Goal: Book appointment/travel/reservation

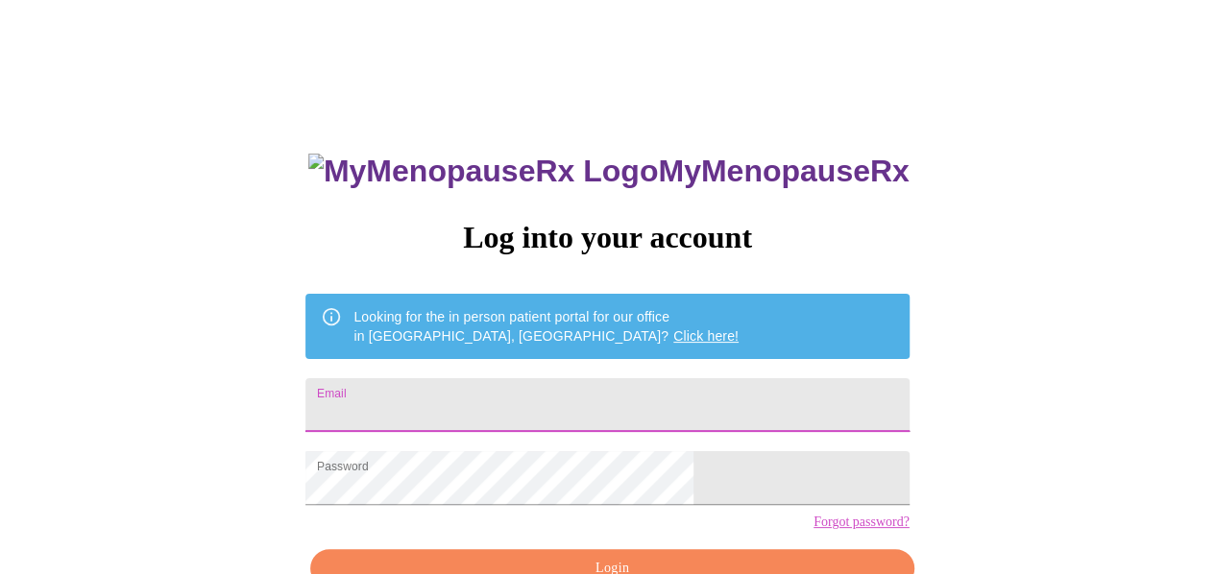
click at [578, 381] on input "Email" at bounding box center [606, 405] width 603 height 54
type input "danielle.washington2023@gmail.com"
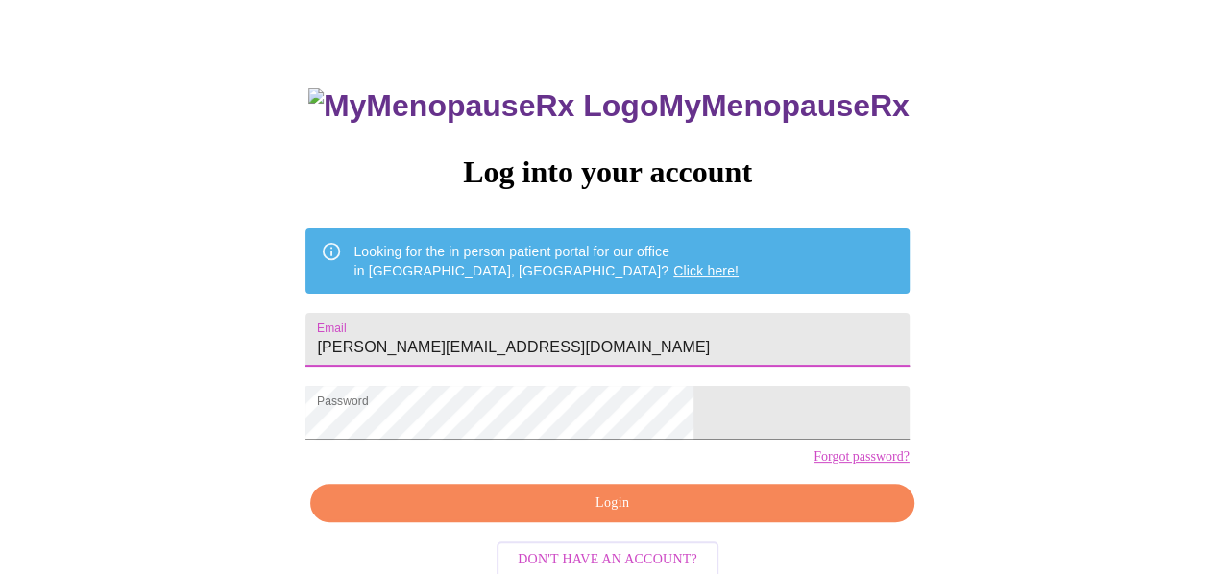
scroll to position [111, 0]
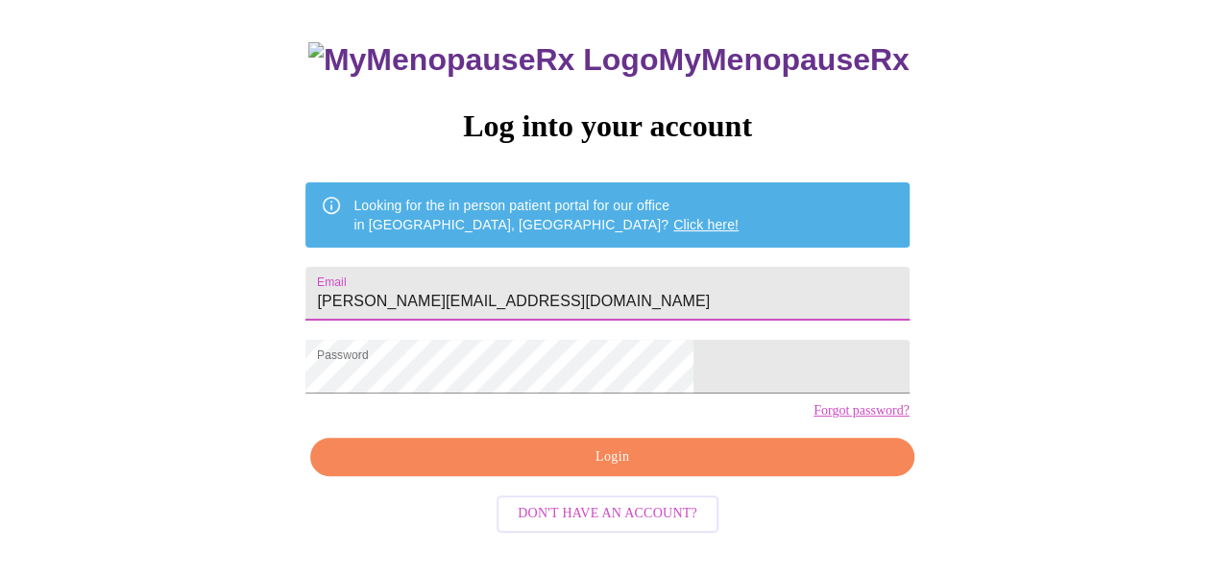
click at [582, 469] on span "Login" at bounding box center [611, 457] width 559 height 24
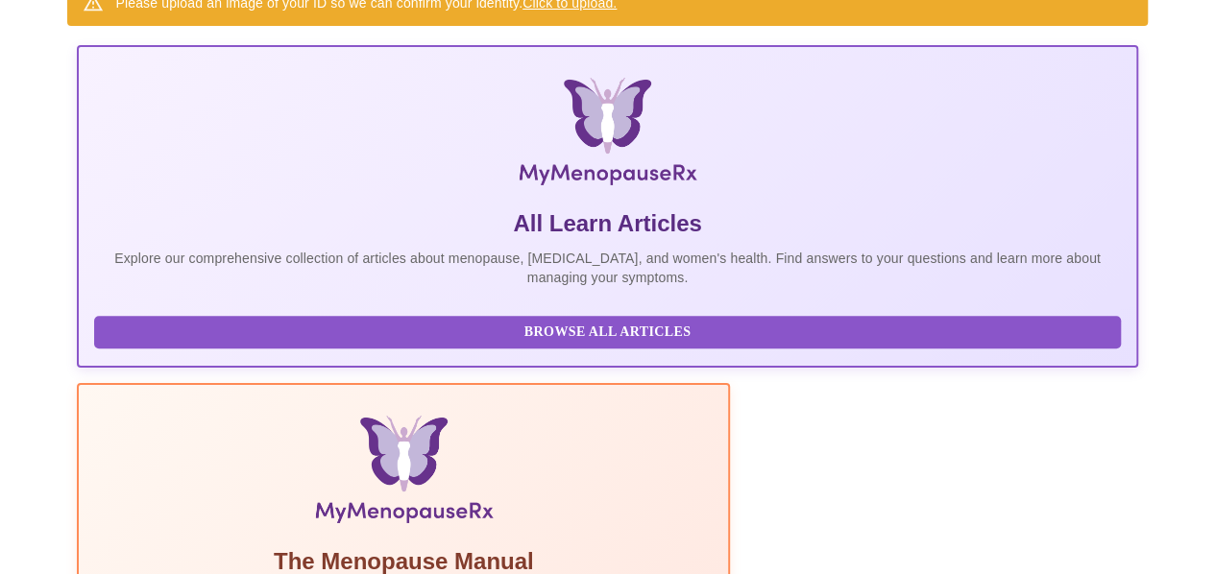
scroll to position [327, 0]
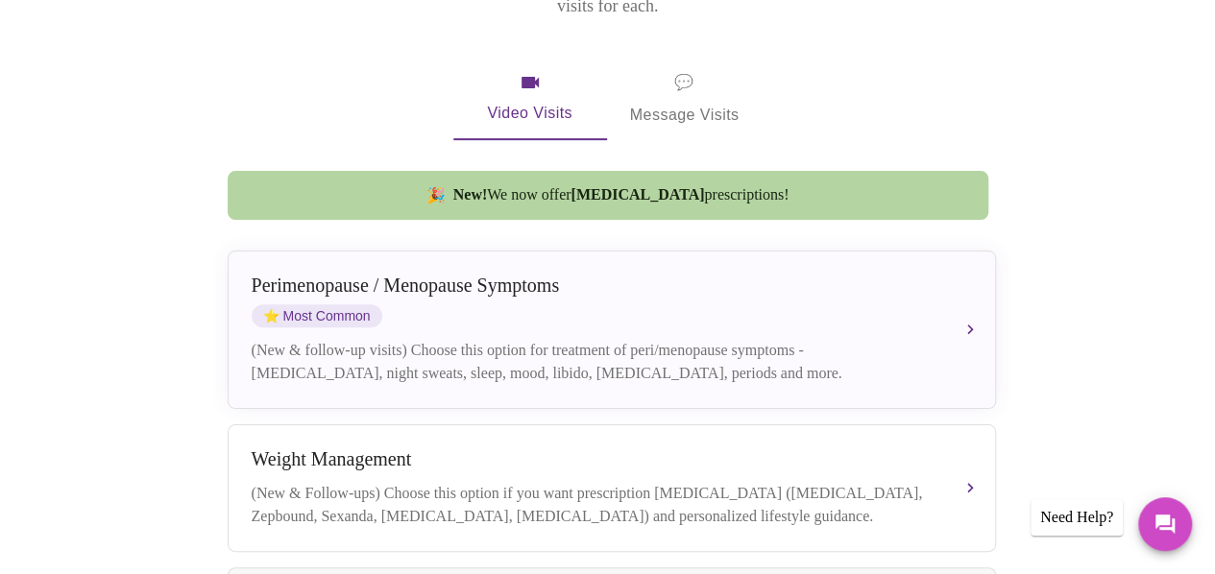
scroll to position [384, 0]
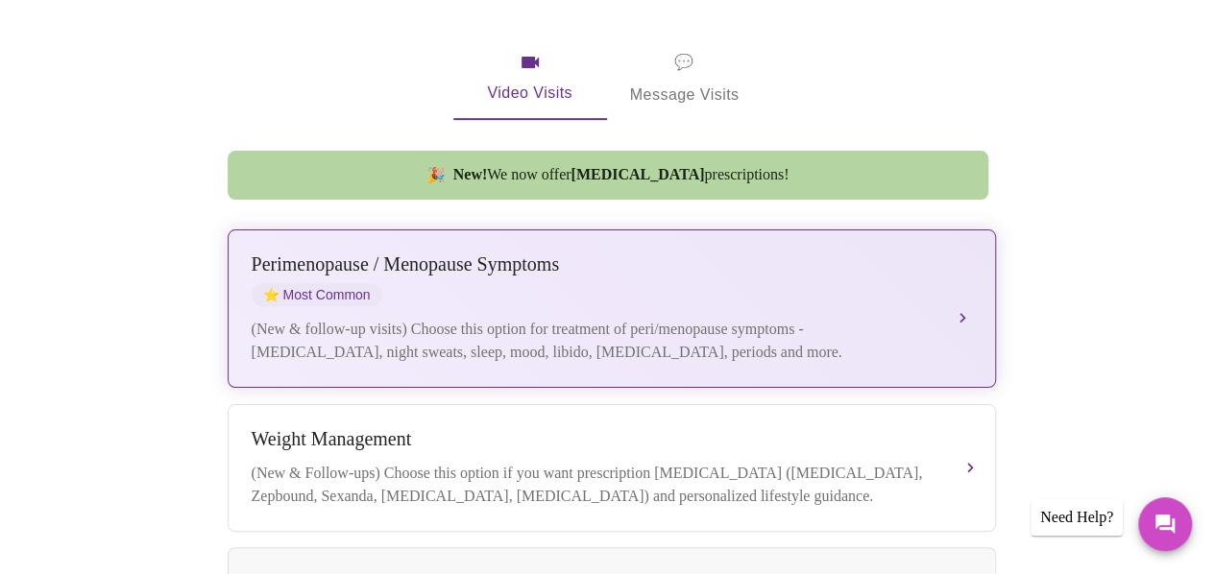
click at [711, 290] on div "Perimenopause / Menopause Symptoms ⭐ Most Common (New & follow-up visits) Choos…" at bounding box center [612, 308] width 720 height 110
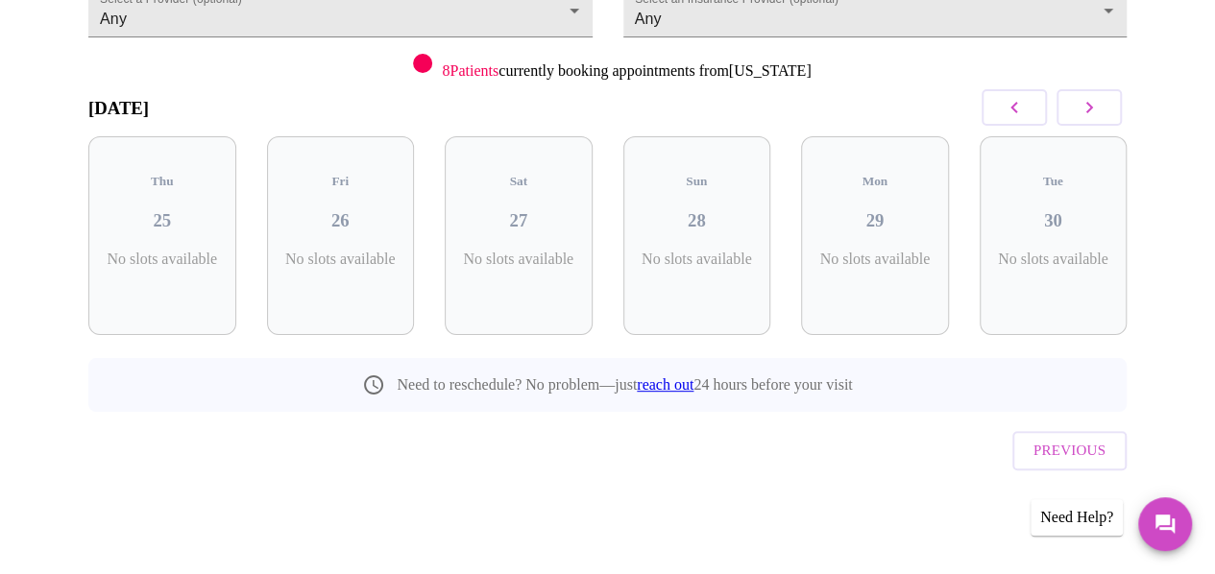
scroll to position [207, 0]
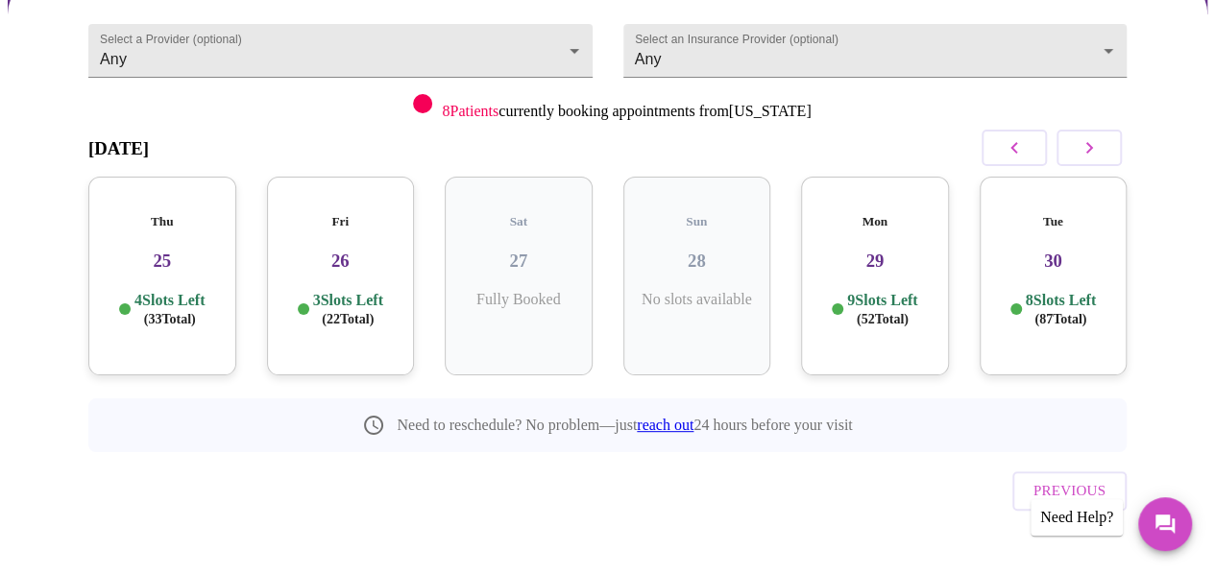
click at [388, 304] on div "3 Slots Left ( 22 Total)" at bounding box center [340, 309] width 117 height 37
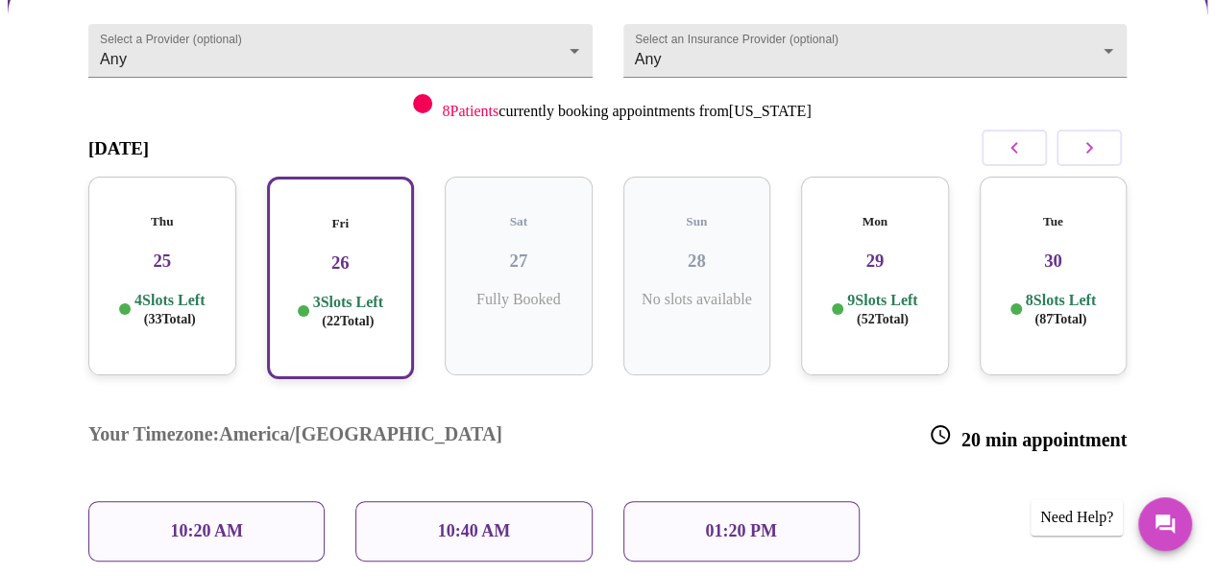
click at [829, 330] on div "Mon 29 9 Slots Left ( 52 Total)" at bounding box center [875, 276] width 148 height 199
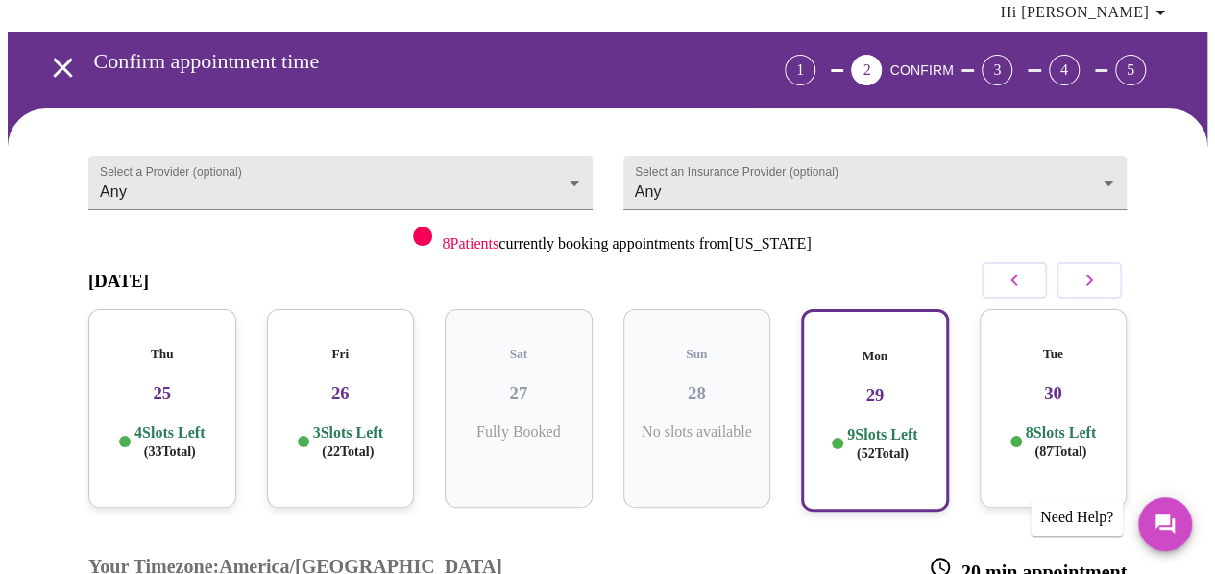
scroll to position [0, 0]
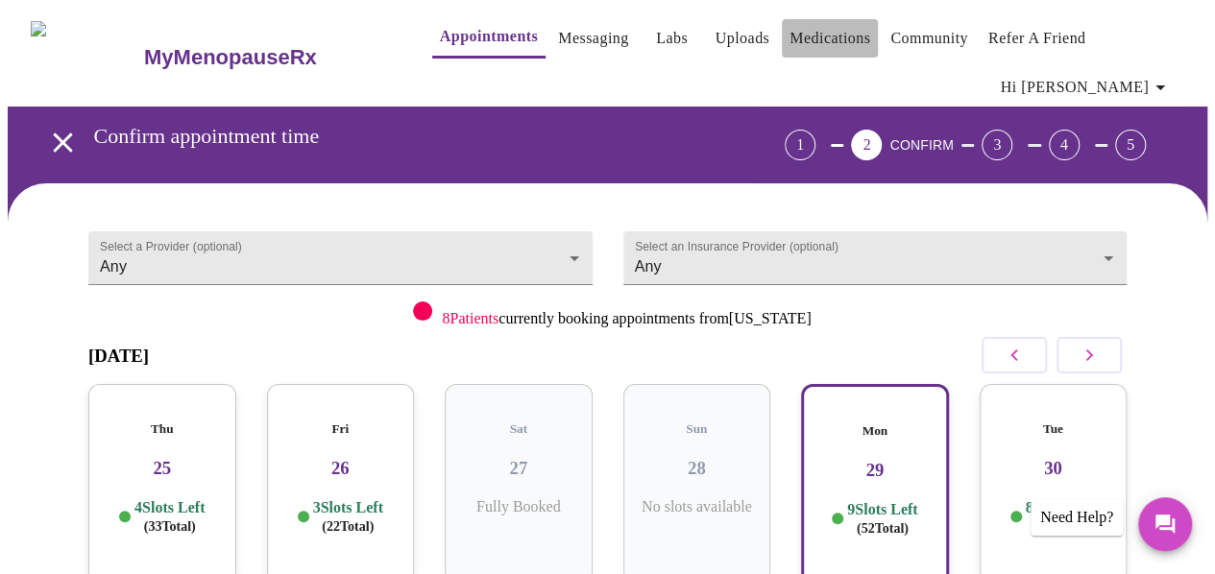
click at [789, 34] on link "Medications" at bounding box center [829, 38] width 81 height 27
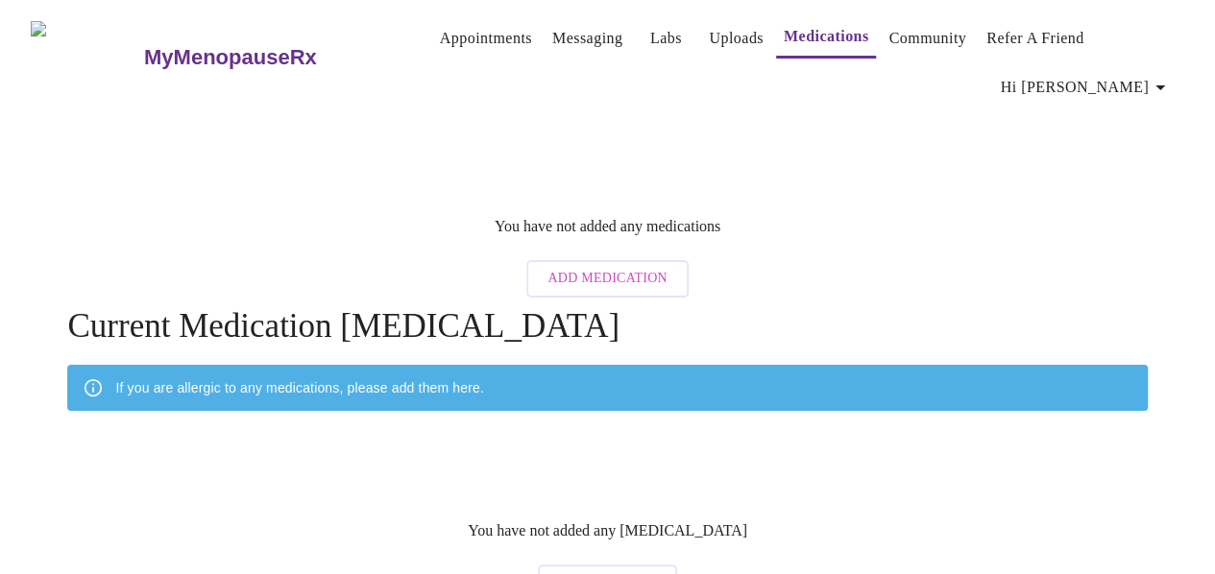
click at [440, 30] on link "Appointments" at bounding box center [486, 38] width 92 height 27
